Goal: Task Accomplishment & Management: Use online tool/utility

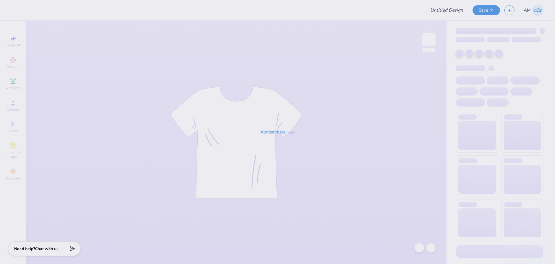
type input "AXΩ KΞ Merch 2025"
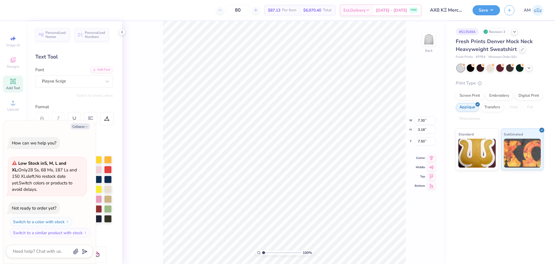
scroll to position [5, 2]
type textarea "x"
drag, startPoint x: 271, startPoint y: 253, endPoint x: 244, endPoint y: 255, distance: 26.4
type input "1"
click at [262, 255] on input "range" at bounding box center [281, 252] width 39 height 5
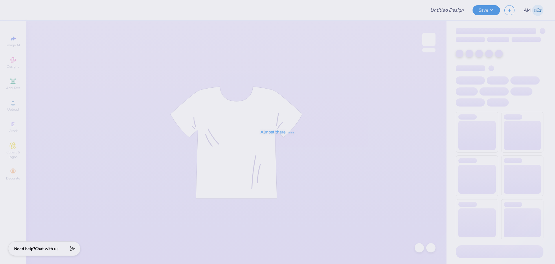
type input "AXΩ KΞ Merch 2025"
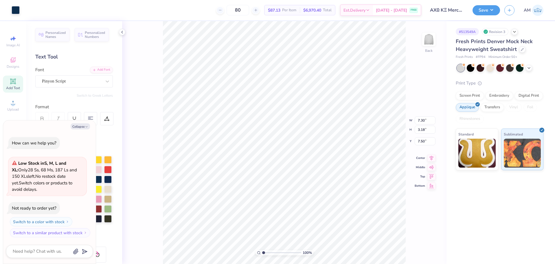
type textarea "x"
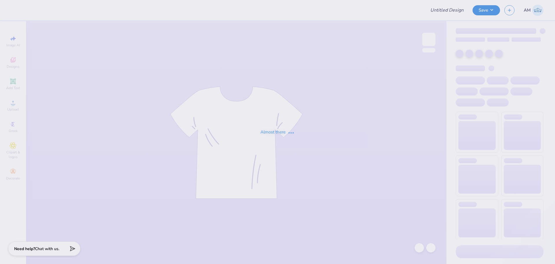
type input "Club FH Fall Merch Baby Tees - 2025"
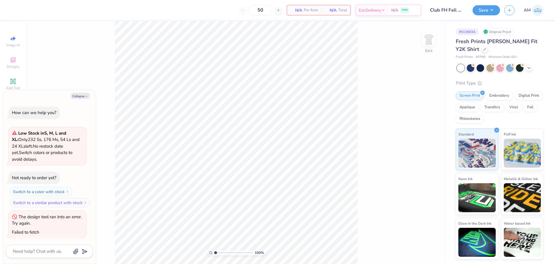
scroll to position [1, 0]
click at [75, 97] on button "Collapse" at bounding box center [80, 96] width 19 height 6
type textarea "x"
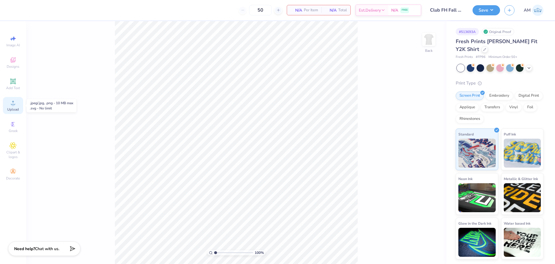
click at [14, 105] on icon at bounding box center [13, 103] width 4 height 4
click at [13, 104] on circle at bounding box center [12, 104] width 3 height 3
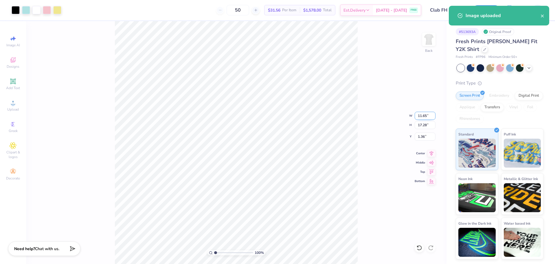
click at [423, 114] on input "11.65" at bounding box center [425, 116] width 21 height 8
click at [424, 125] on input "17.28" at bounding box center [425, 125] width 21 height 8
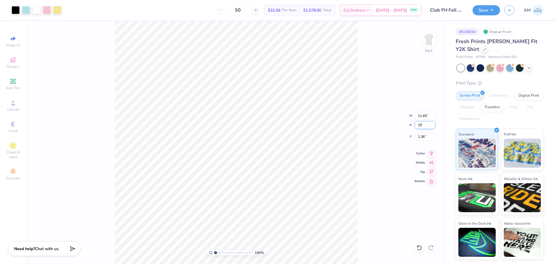
type input "15"
type input "10.11"
type input "15.00"
type input "2.50"
click at [419, 117] on input "10.11" at bounding box center [425, 116] width 21 height 8
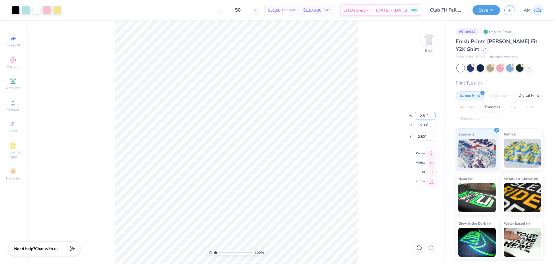
type input "11.70"
type input "17.36"
type input "1.32"
click at [423, 114] on input "11.70" at bounding box center [425, 116] width 21 height 8
type input "7.50"
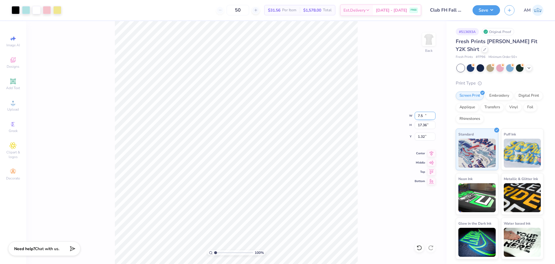
type input "11.13"
click at [424, 137] on input "4.44" at bounding box center [425, 137] width 21 height 8
type input "3.00"
click at [421, 116] on input "7.50" at bounding box center [425, 116] width 21 height 8
type input "7.00"
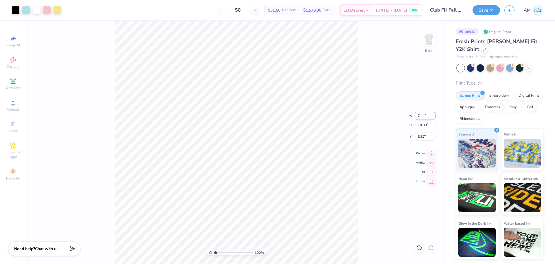
type input "10.39"
type input "3.37"
click at [424, 116] on input "7.00" at bounding box center [425, 116] width 21 height 8
type input "11.70"
type input "17.36"
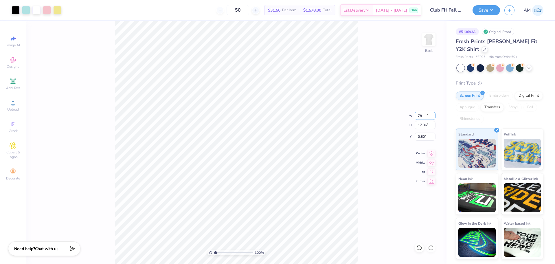
type input "0.50"
click at [423, 115] on input "11.70" at bounding box center [425, 116] width 21 height 8
type input "8.00"
type input "11.87"
click at [421, 136] on input "3.24" at bounding box center [425, 137] width 21 height 8
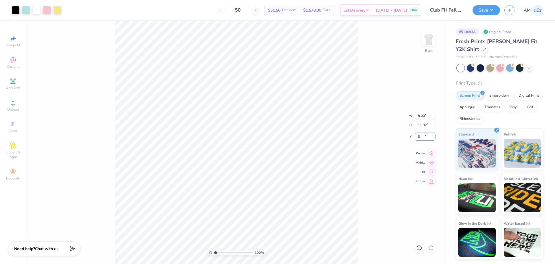
type input "3.00"
click at [422, 115] on input "8.00" at bounding box center [425, 116] width 21 height 8
type input "7.50"
type input "11.13"
click at [420, 138] on input "3.37" at bounding box center [425, 137] width 21 height 8
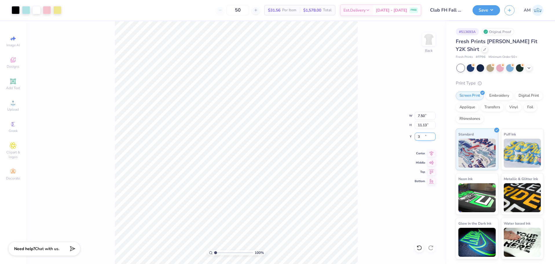
type input "3.00"
click at [485, 11] on button "Save" at bounding box center [487, 9] width 28 height 10
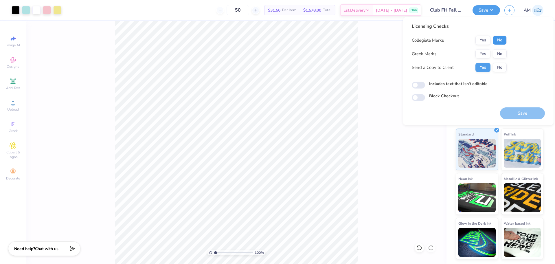
click at [500, 43] on button "No" at bounding box center [500, 40] width 14 height 9
click at [501, 52] on button "No" at bounding box center [500, 53] width 14 height 9
click at [421, 85] on input "Includes text that isn't editable" at bounding box center [418, 85] width 13 height 7
checkbox input "false"
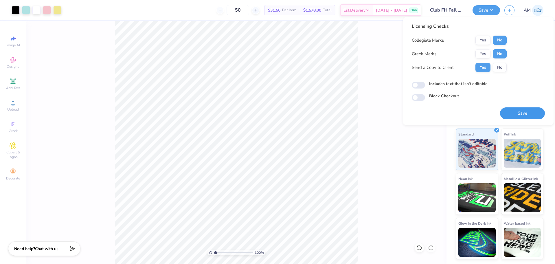
click at [524, 112] on button "Save" at bounding box center [522, 113] width 45 height 12
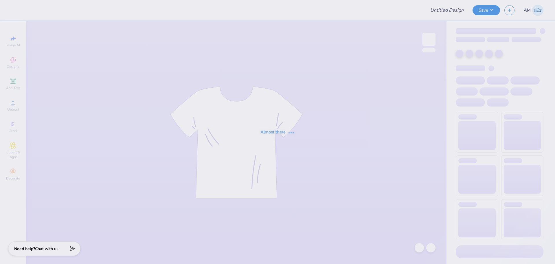
type input "Domain Housing Fair 25"
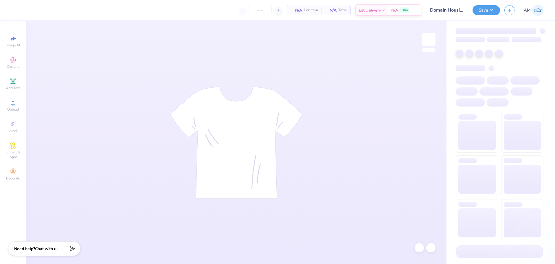
type input "36"
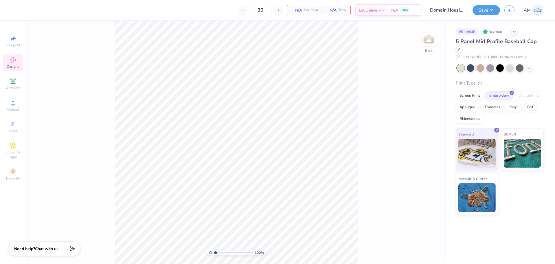
click at [16, 63] on icon at bounding box center [13, 59] width 7 height 7
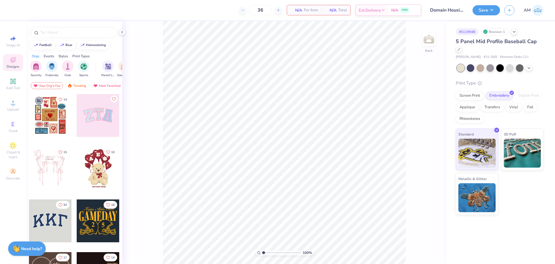
click at [97, 118] on div at bounding box center [98, 115] width 43 height 43
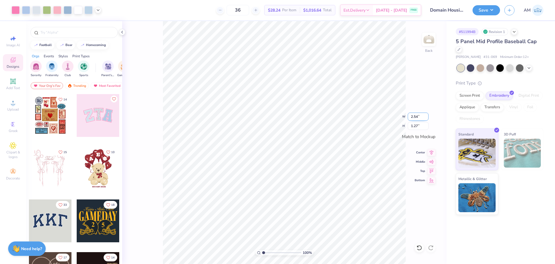
click at [416, 116] on input "2.54" at bounding box center [418, 117] width 21 height 8
type input "4.99"
type input "2.50"
click at [159, 44] on div "100 % Back" at bounding box center [284, 142] width 325 height 243
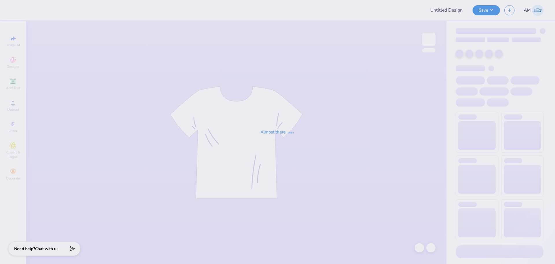
type input "Domain Housing Fair 25"
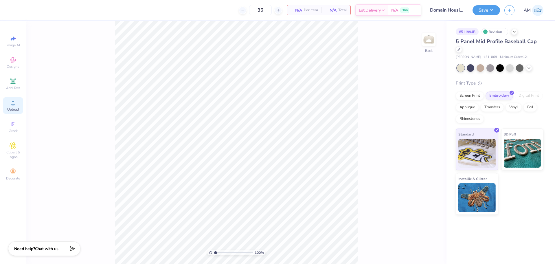
click at [11, 113] on div "Upload" at bounding box center [13, 105] width 20 height 17
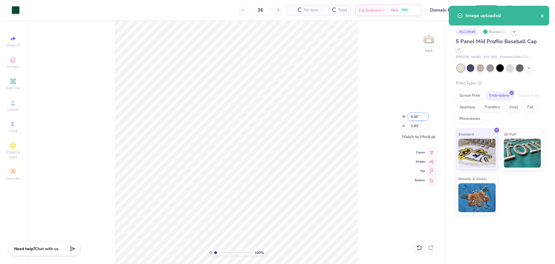
click at [413, 115] on input "5.00" at bounding box center [418, 117] width 21 height 8
type input "5"
click at [430, 151] on icon at bounding box center [432, 151] width 8 height 7
click at [431, 161] on icon at bounding box center [432, 161] width 8 height 7
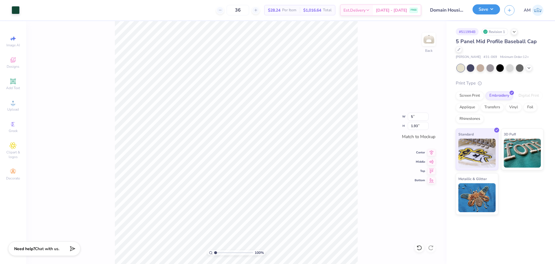
click at [485, 10] on button "Save" at bounding box center [487, 9] width 28 height 10
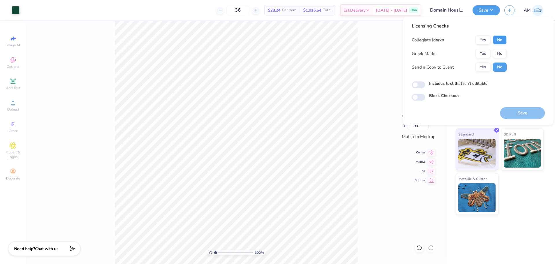
click at [500, 40] on button "No" at bounding box center [500, 39] width 14 height 9
click at [500, 55] on button "No" at bounding box center [500, 53] width 14 height 9
click at [483, 68] on button "Yes" at bounding box center [483, 67] width 15 height 9
click at [416, 84] on input "Includes text that isn't editable" at bounding box center [418, 84] width 13 height 7
checkbox input "true"
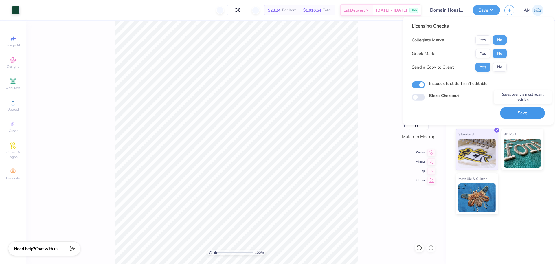
click at [519, 114] on button "Save" at bounding box center [522, 113] width 45 height 12
